Goal: Check status: Verify the current state of an ongoing process or item

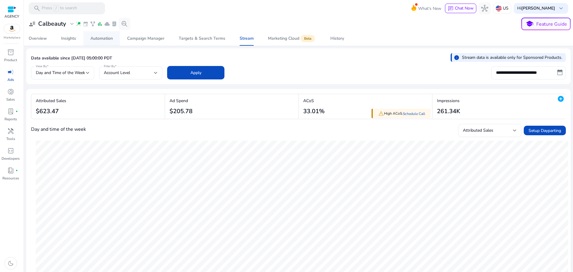
click at [100, 38] on div "Automation" at bounding box center [101, 38] width 22 height 4
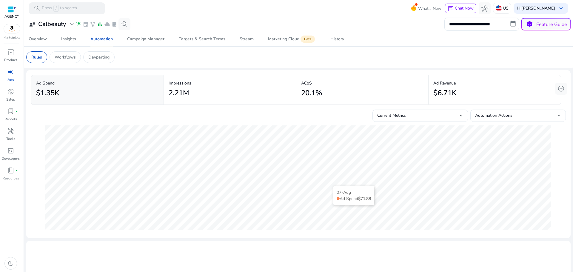
scroll to position [30, 0]
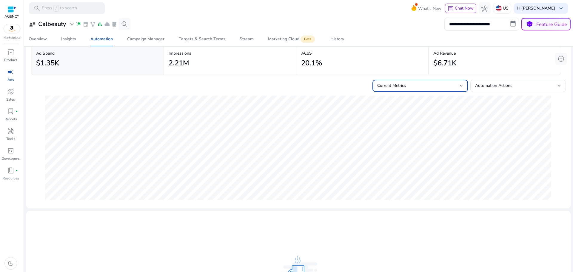
click at [454, 85] on div "Current Metrics" at bounding box center [418, 85] width 82 height 7
click at [441, 110] on mat-option "Current Metrics + Forecast" at bounding box center [417, 116] width 95 height 14
click at [481, 86] on span "Automation Actions" at bounding box center [493, 86] width 37 height 6
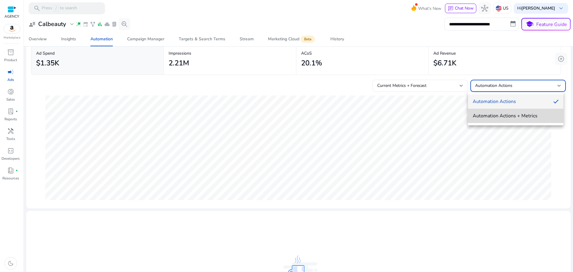
click at [487, 123] on mat-option "Automation Actions + Metrics" at bounding box center [515, 116] width 95 height 14
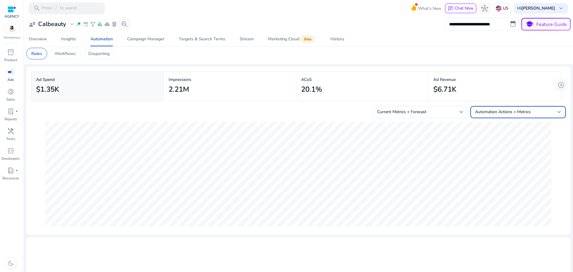
scroll to position [0, 0]
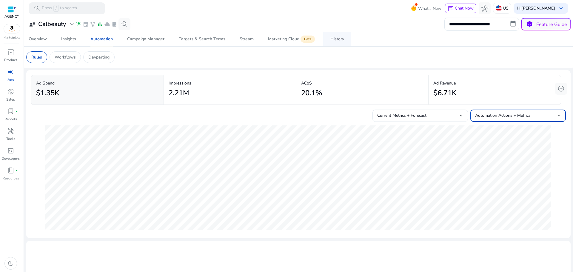
click at [331, 40] on div "History" at bounding box center [337, 39] width 14 height 4
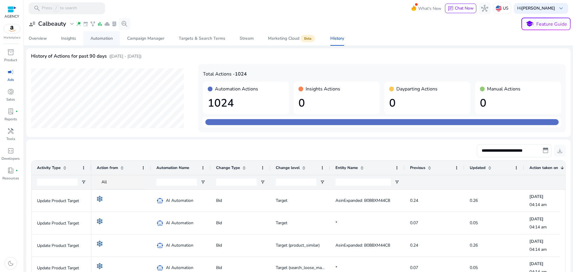
click at [101, 40] on div "Automation" at bounding box center [101, 38] width 22 height 4
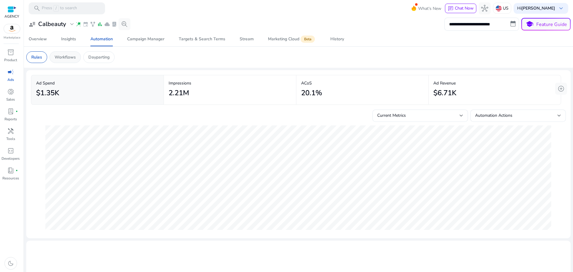
click at [64, 59] on p "Workflows" at bounding box center [65, 57] width 21 height 6
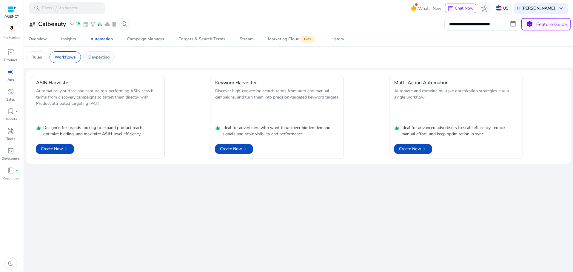
click at [97, 58] on p "Dayparting" at bounding box center [98, 57] width 21 height 6
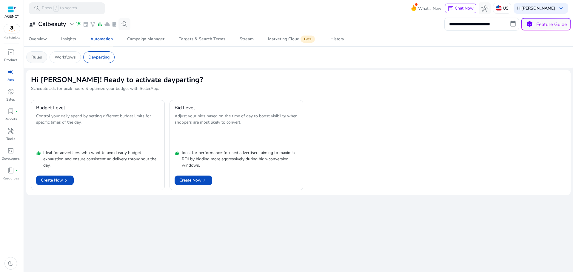
click at [36, 59] on p "Rules" at bounding box center [36, 57] width 11 height 6
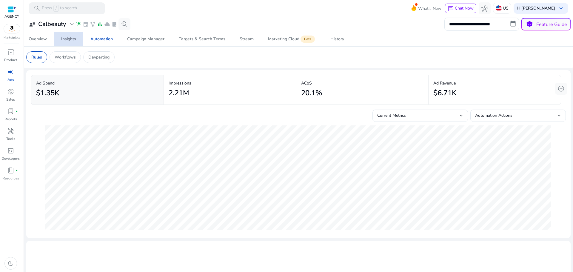
click at [72, 41] on div "Insights" at bounding box center [68, 39] width 15 height 4
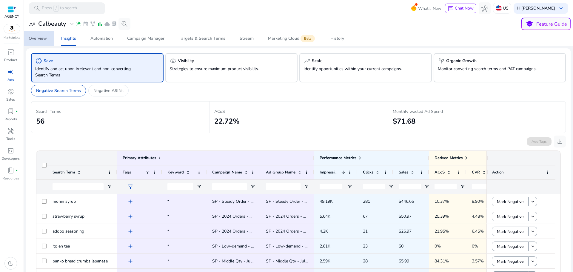
click at [49, 40] on link "Overview" at bounding box center [37, 38] width 33 height 14
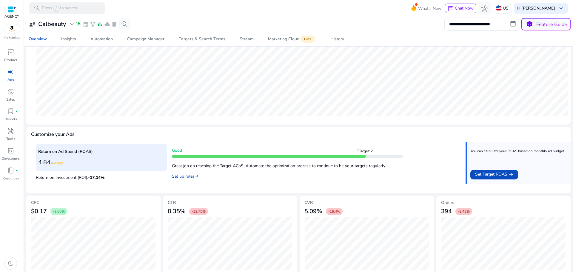
scroll to position [146, 0]
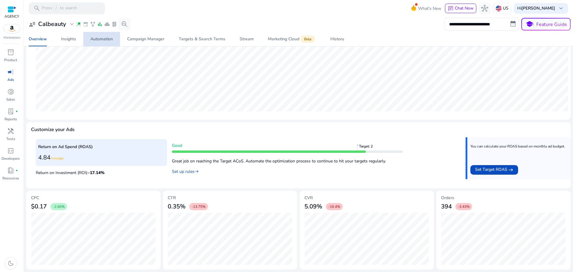
click at [100, 40] on div "Automation" at bounding box center [101, 39] width 22 height 4
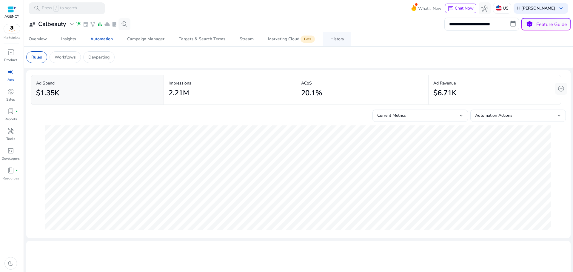
click at [331, 39] on div "History" at bounding box center [337, 39] width 14 height 4
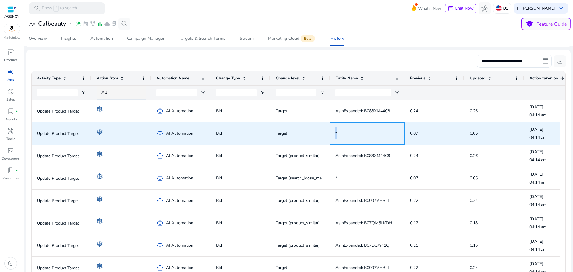
drag, startPoint x: 369, startPoint y: 134, endPoint x: 331, endPoint y: 132, distance: 37.9
click at [331, 132] on div "*" at bounding box center [367, 133] width 75 height 22
click at [333, 132] on div "*" at bounding box center [367, 133] width 75 height 22
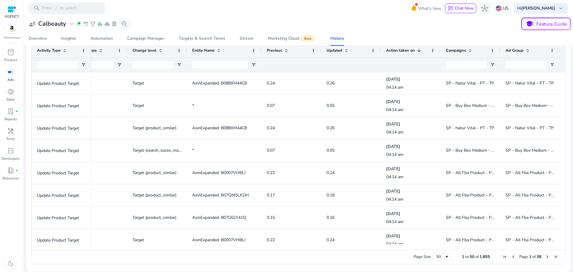
click at [500, 49] on div "Ad Group" at bounding box center [530, 50] width 60 height 14
click at [499, 53] on div at bounding box center [500, 50] width 2 height 14
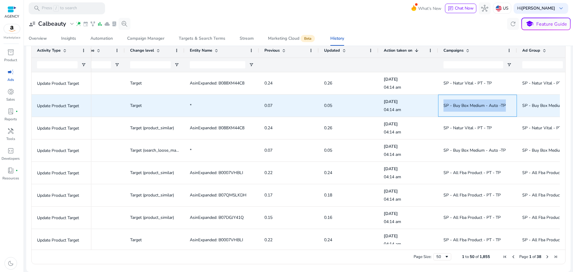
drag, startPoint x: 514, startPoint y: 105, endPoint x: 438, endPoint y: 105, distance: 75.8
click at [438, 105] on div "SP - Buy Box Medium - Auto -TP" at bounding box center [477, 106] width 79 height 22
copy span "SP - Buy Box Medium - Auto -TP"
